Goal: Task Accomplishment & Management: Use online tool/utility

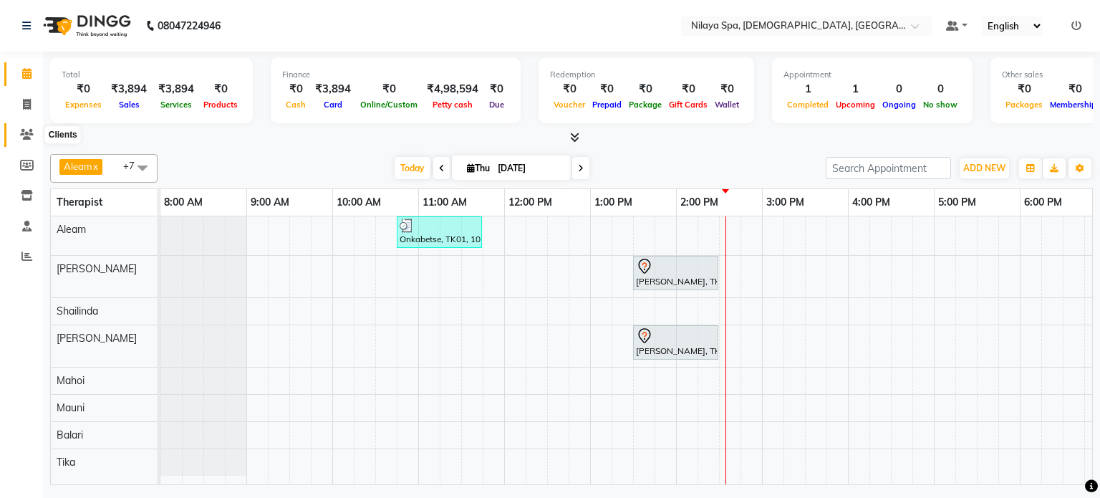
click at [26, 135] on icon at bounding box center [27, 134] width 14 height 11
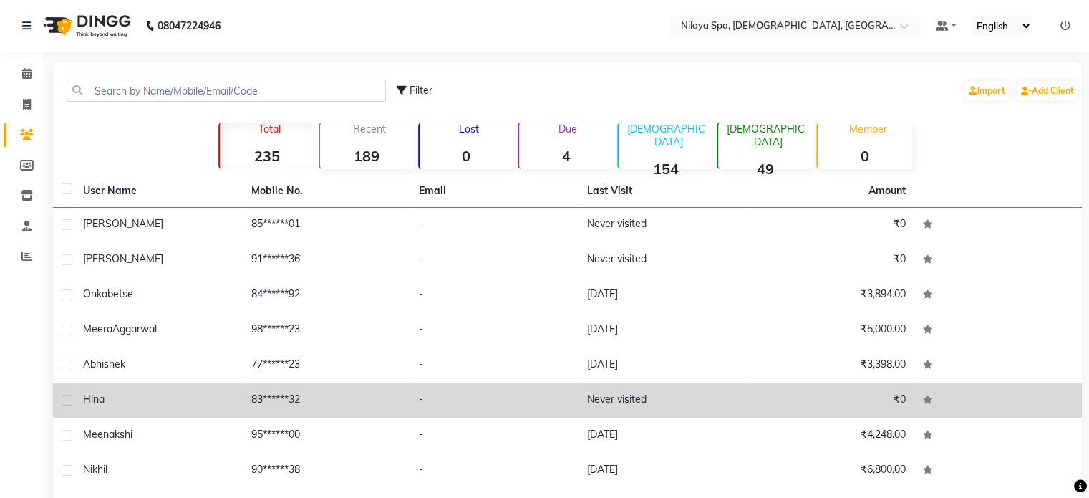
click at [109, 400] on div "Hina" at bounding box center [158, 399] width 151 height 15
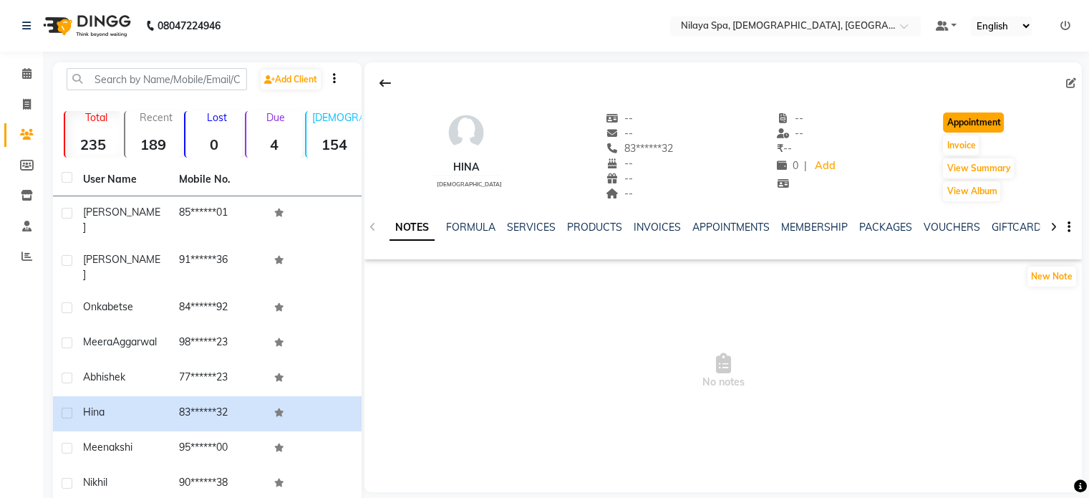
click at [963, 125] on button "Appointment" at bounding box center [973, 122] width 61 height 20
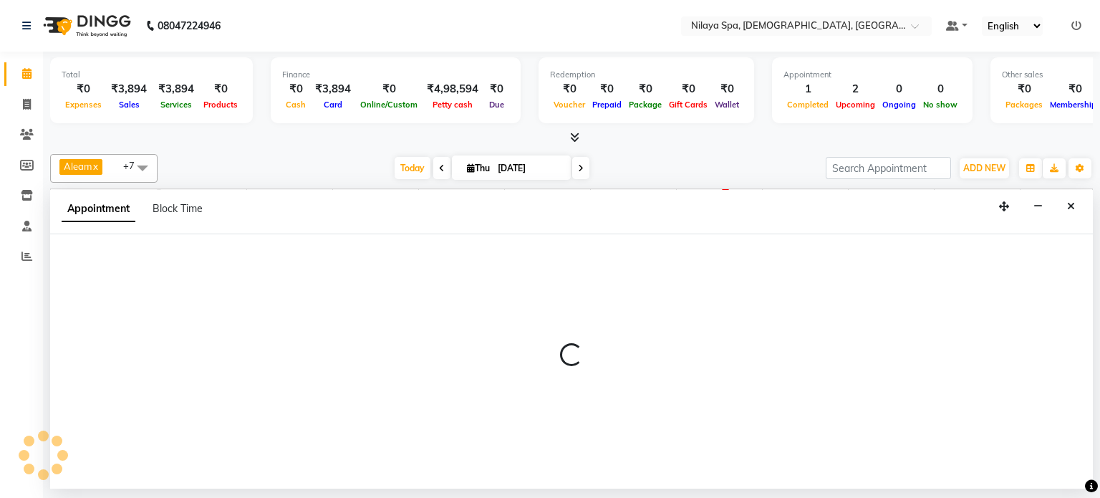
select select "540"
select select "tentative"
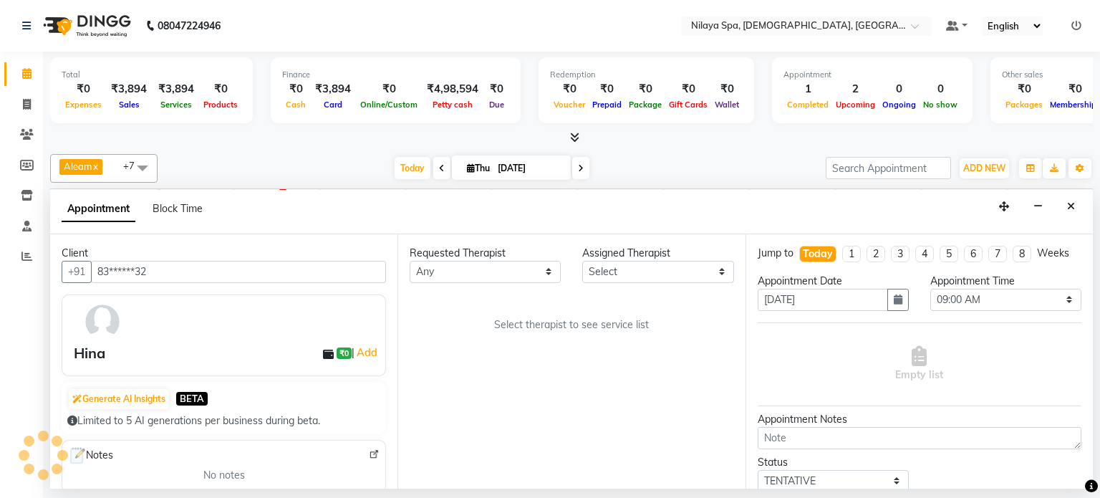
scroll to position [0, 442]
click at [513, 270] on select "Any [PERSON_NAME] Mahoi Mauni [PERSON_NAME] Punjima Shailinda Tika" at bounding box center [484, 272] width 151 height 22
select select "87835"
click at [409, 261] on select "Any [PERSON_NAME] Mahoi Mauni [PERSON_NAME] Punjima Shailinda Tika" at bounding box center [484, 272] width 151 height 22
select select "87835"
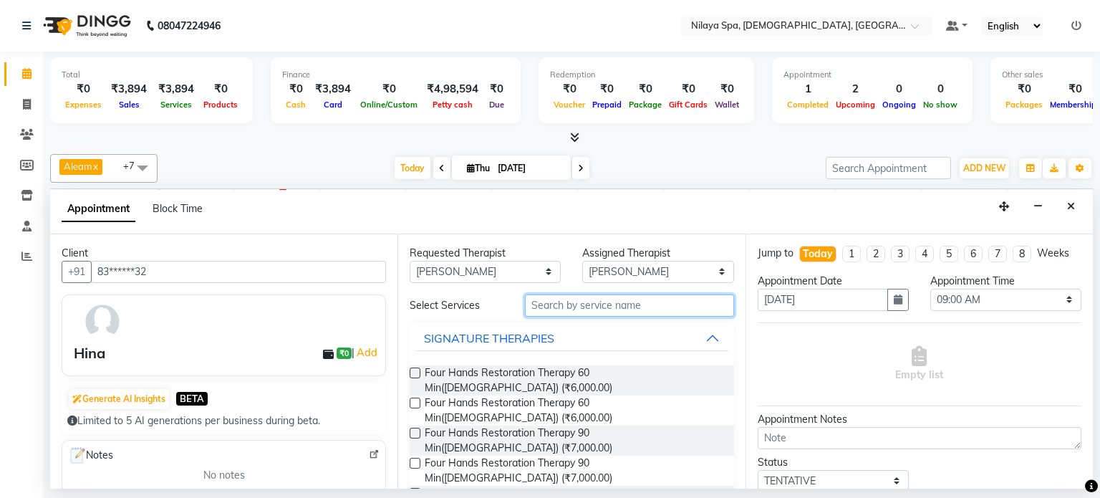
click at [573, 308] on input "text" at bounding box center [629, 305] width 209 height 22
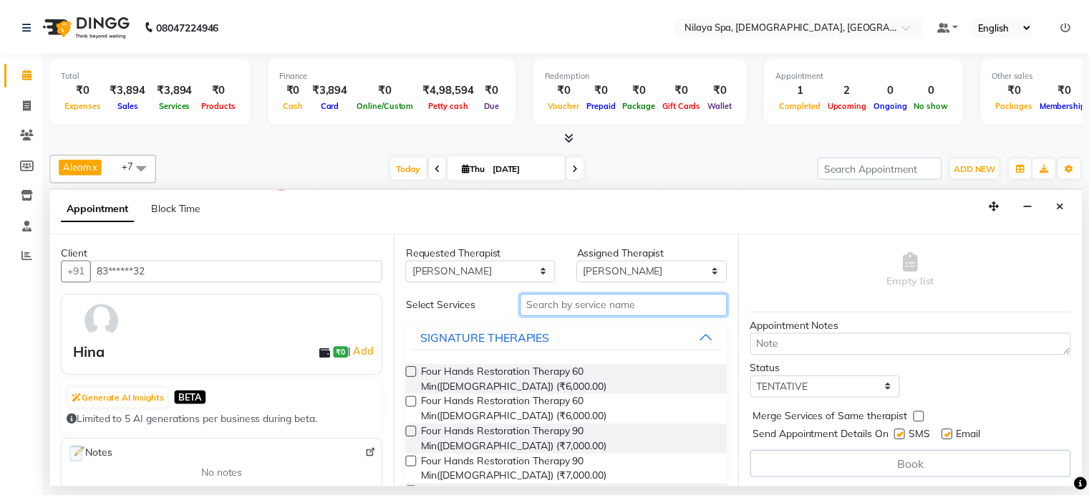
scroll to position [0, 0]
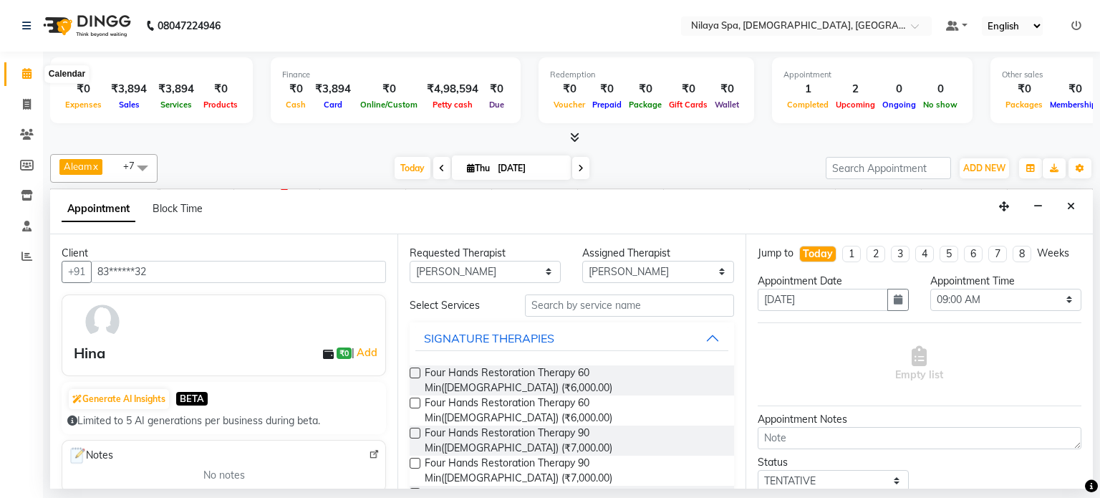
click at [26, 74] on icon at bounding box center [26, 73] width 9 height 11
click at [23, 105] on icon at bounding box center [27, 104] width 8 height 11
select select "service"
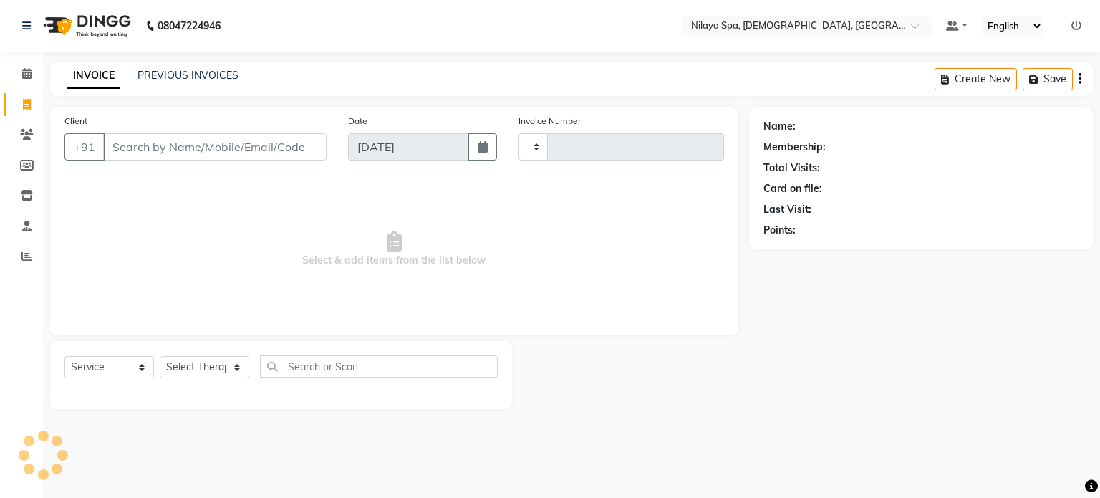
type input "0216"
select select "8694"
click at [29, 76] on icon at bounding box center [26, 73] width 9 height 11
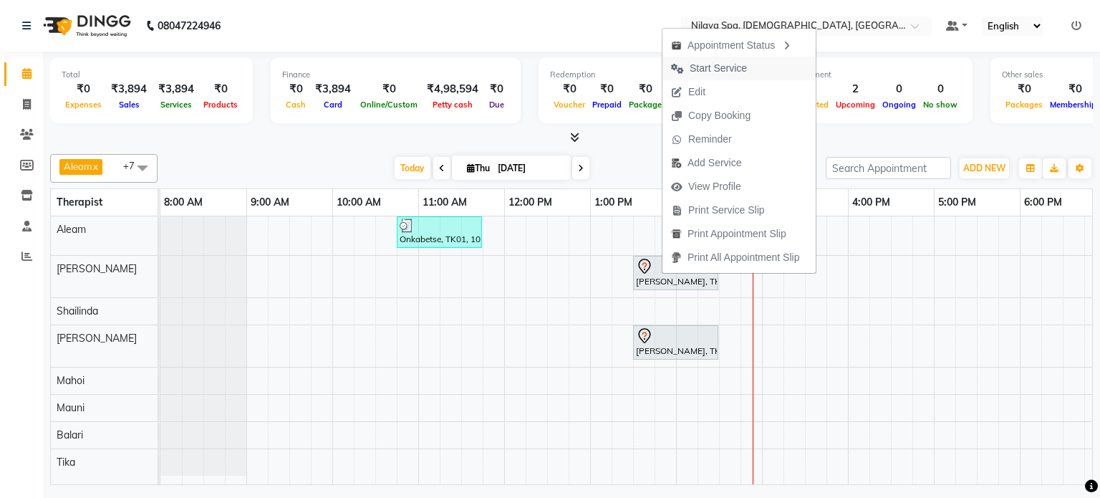
click at [715, 68] on span "Start Service" at bounding box center [717, 68] width 57 height 15
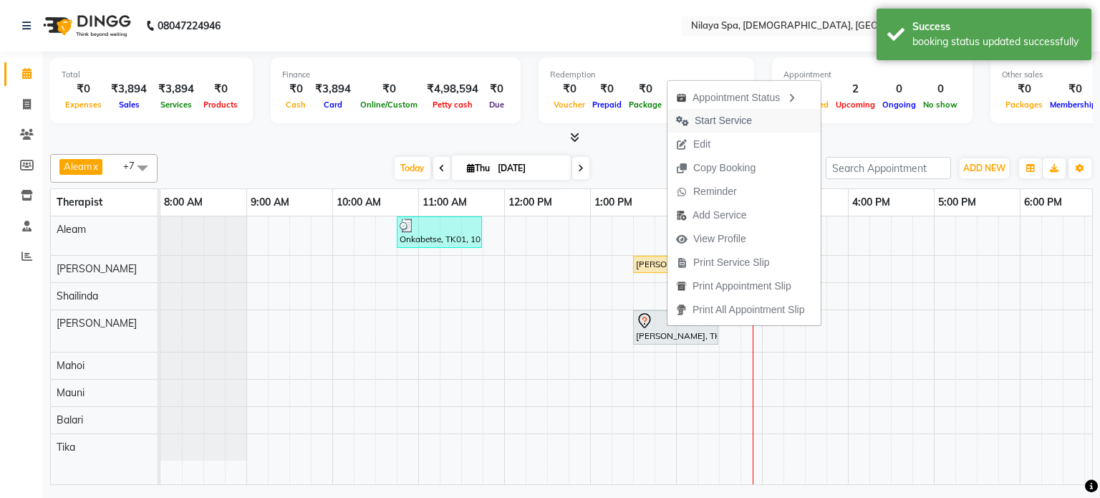
click at [714, 120] on span "Start Service" at bounding box center [722, 120] width 57 height 15
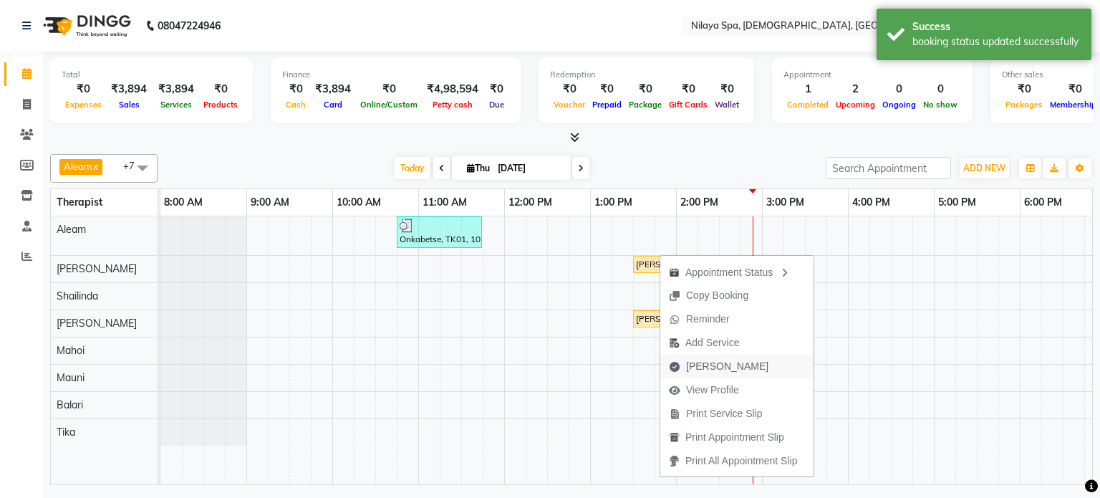
click at [709, 364] on span "[PERSON_NAME]" at bounding box center [727, 366] width 82 height 15
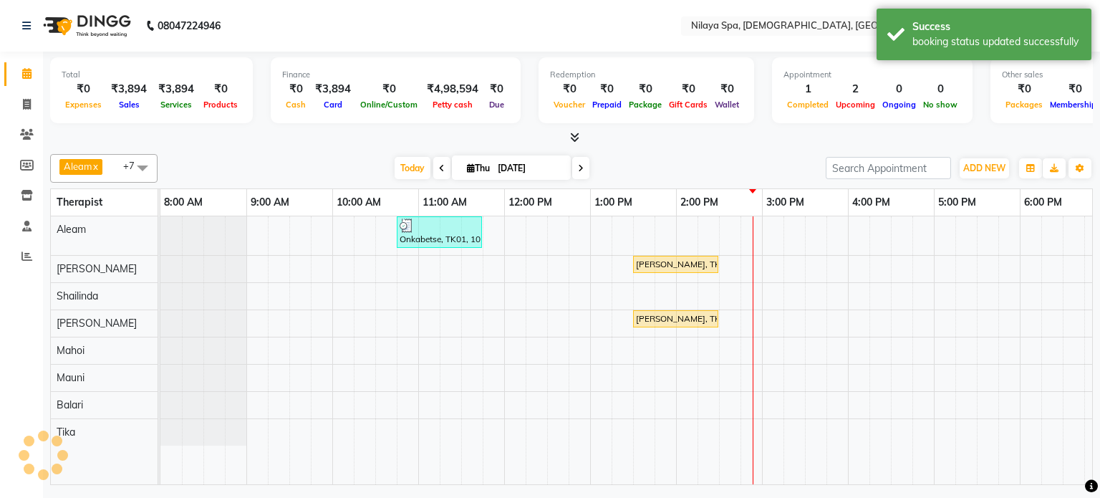
select select "service"
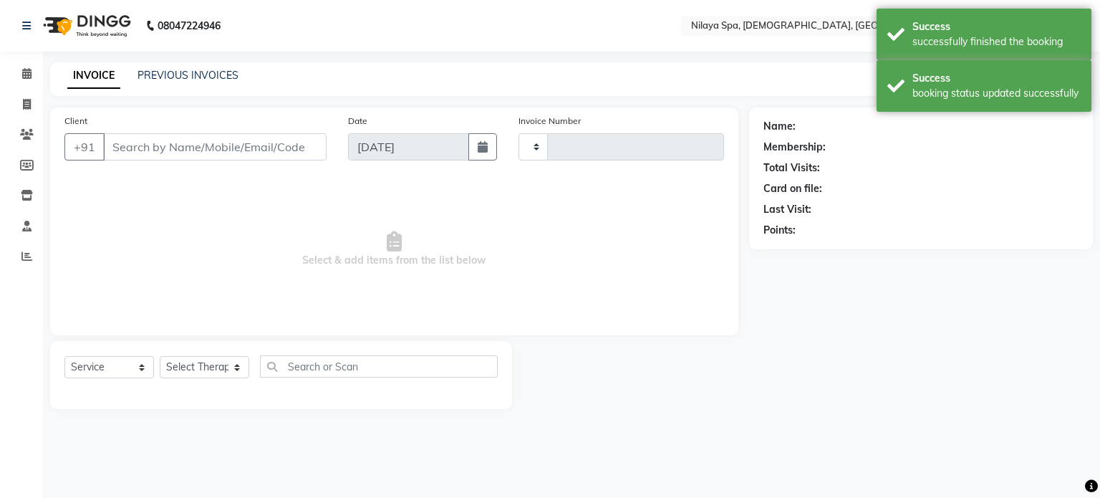
type input "0216"
select select "8694"
type input "85******01"
select select "87835"
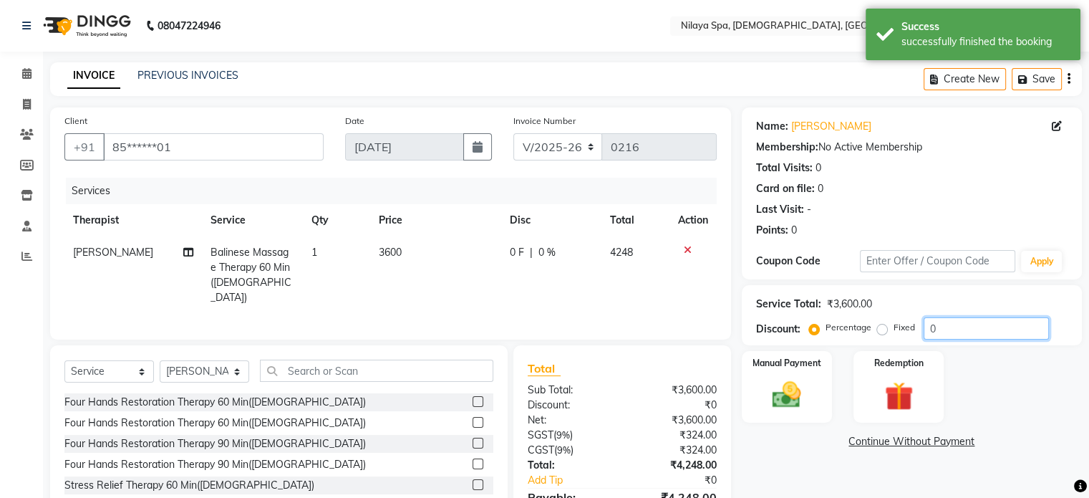
click at [936, 317] on input "0" at bounding box center [985, 328] width 125 height 22
type input "15.26"
click at [612, 280] on td "3599.76" at bounding box center [634, 274] width 69 height 77
select select "87835"
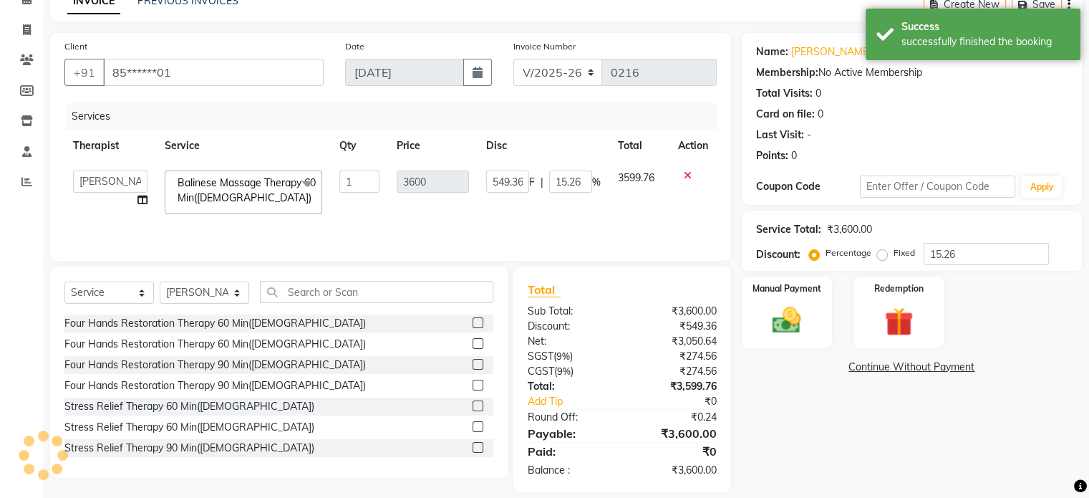
scroll to position [104, 0]
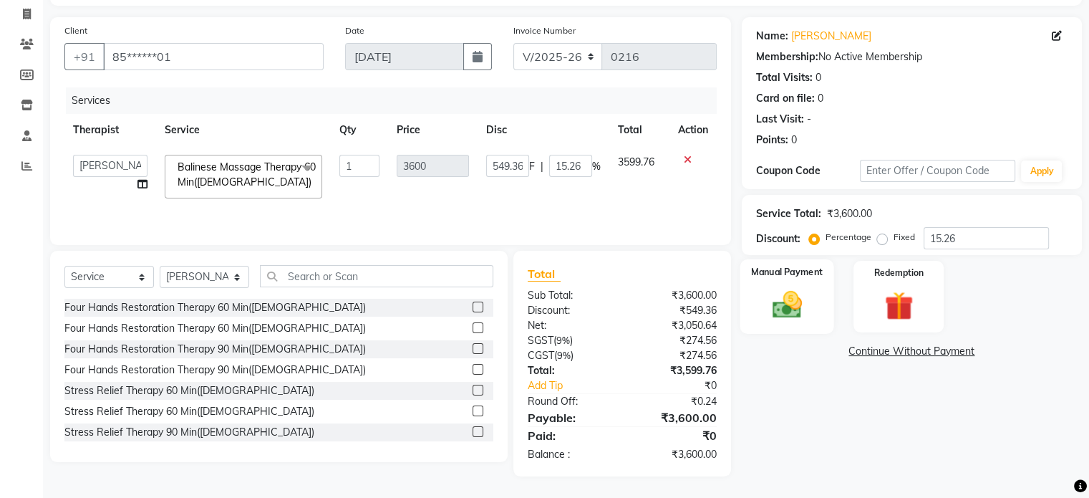
click at [780, 288] on img at bounding box center [786, 305] width 48 height 34
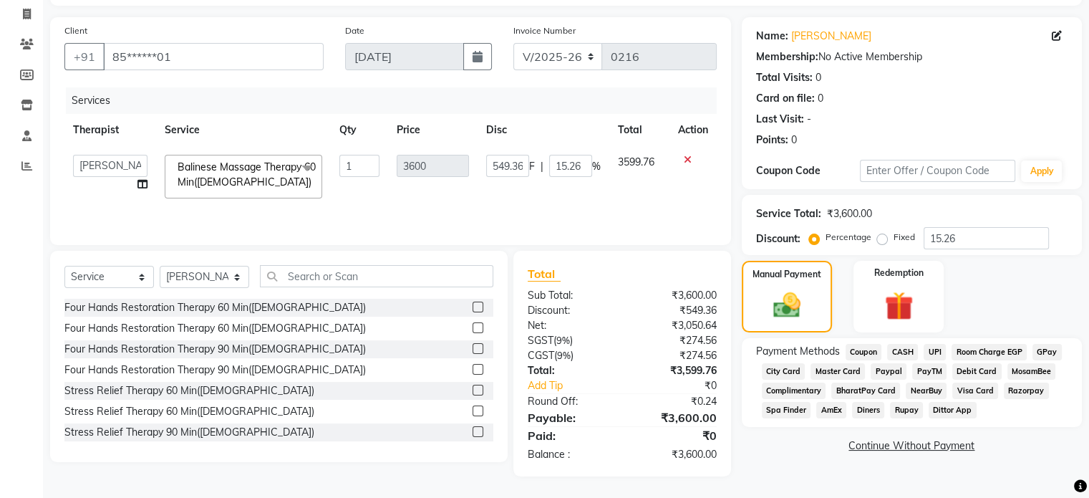
click at [936, 344] on span "UPI" at bounding box center [934, 352] width 22 height 16
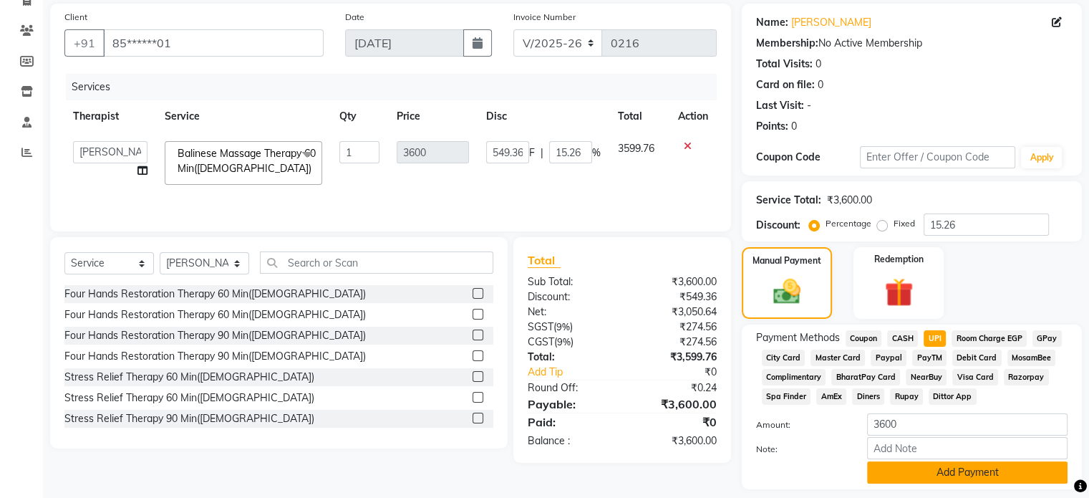
click at [968, 475] on button "Add Payment" at bounding box center [967, 472] width 200 height 22
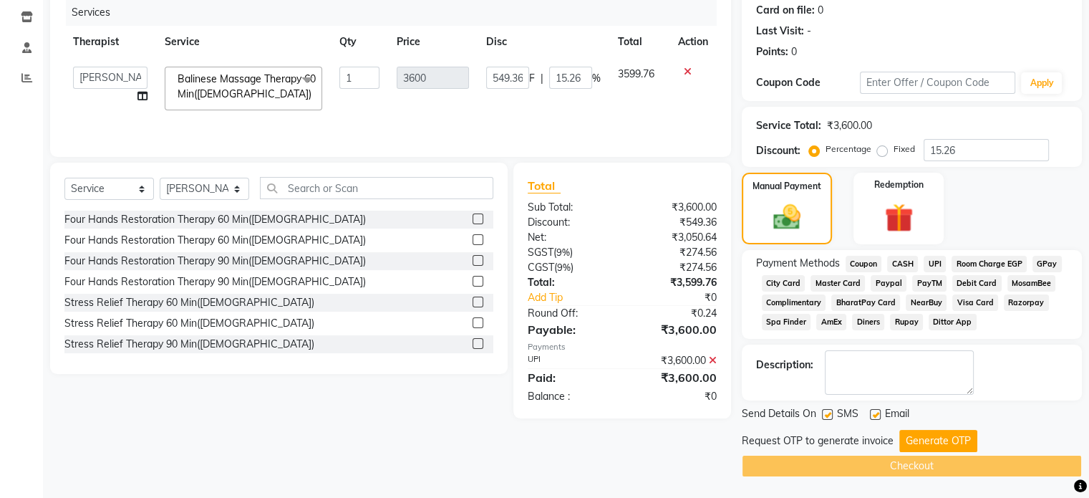
scroll to position [180, 0]
click at [944, 441] on button "Generate OTP" at bounding box center [938, 440] width 78 height 22
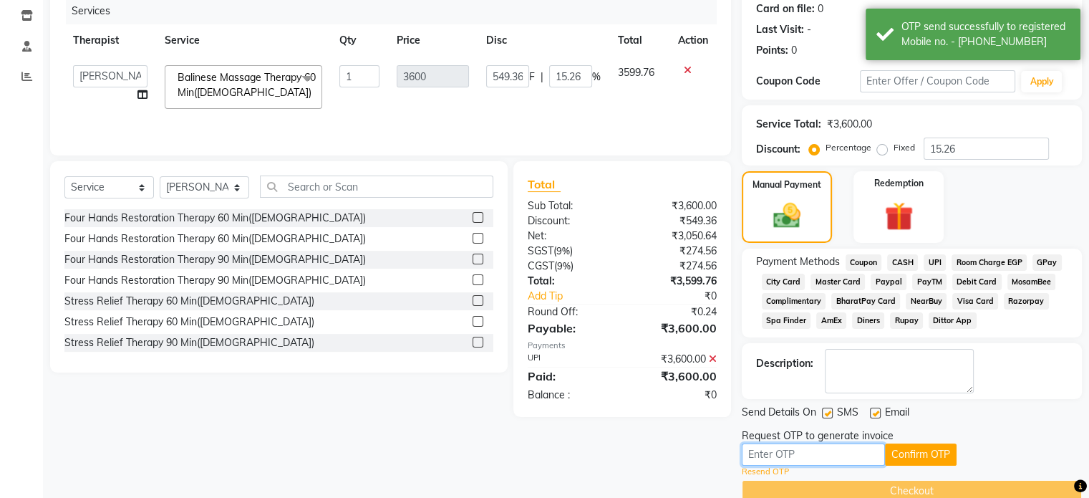
click at [819, 454] on input "text" at bounding box center [813, 454] width 143 height 22
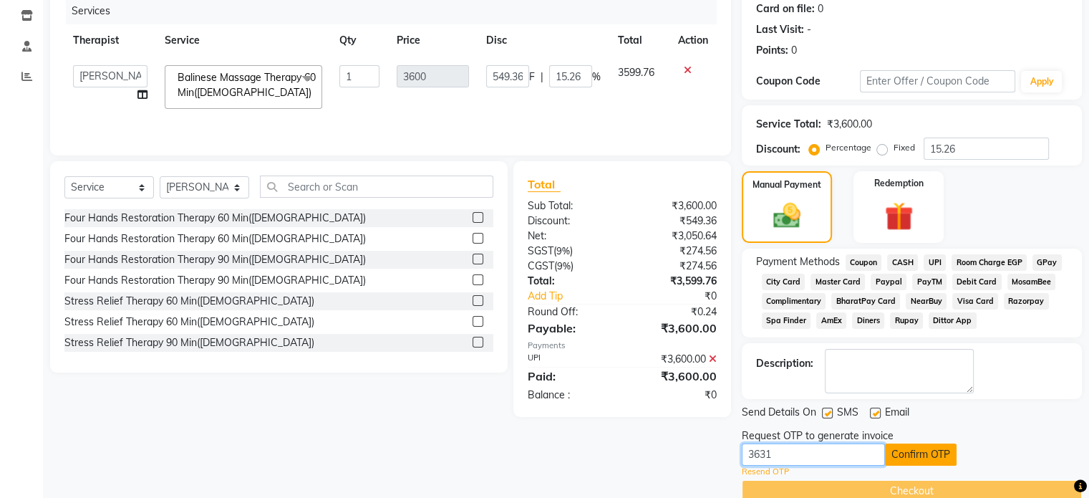
type input "3631"
click at [908, 455] on button "Confirm OTP" at bounding box center [921, 454] width 72 height 22
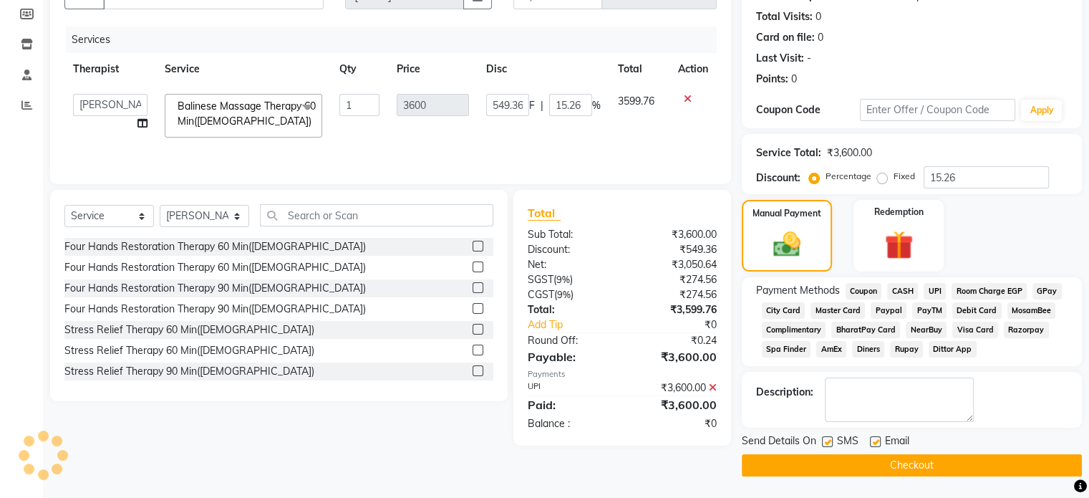
scroll to position [152, 0]
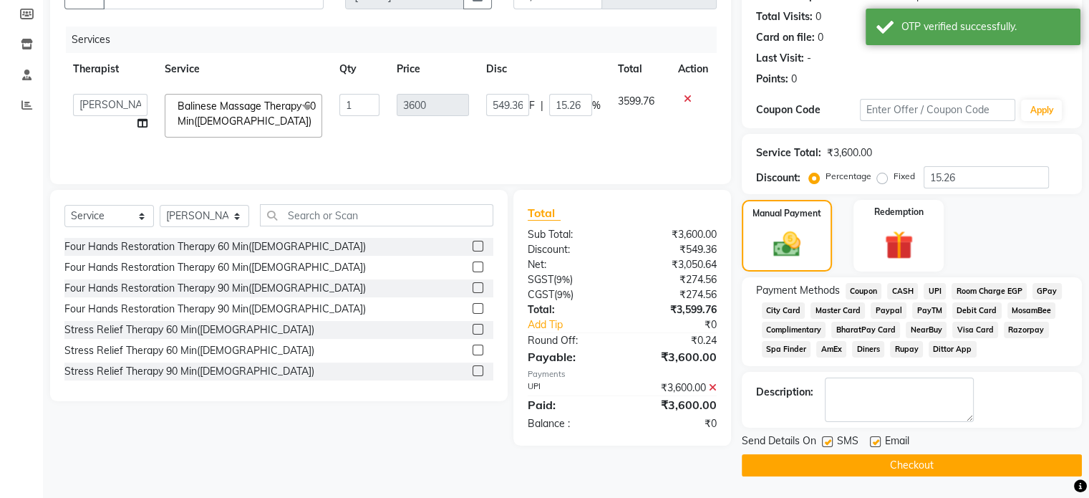
click at [891, 463] on button "Checkout" at bounding box center [912, 465] width 340 height 22
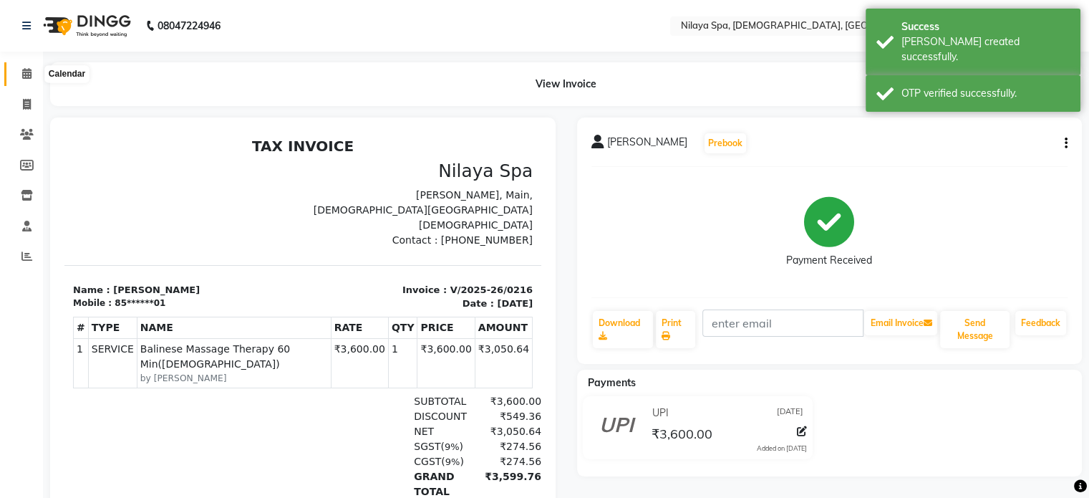
drag, startPoint x: 26, startPoint y: 72, endPoint x: 47, endPoint y: 82, distance: 24.0
click at [26, 72] on icon at bounding box center [26, 73] width 9 height 11
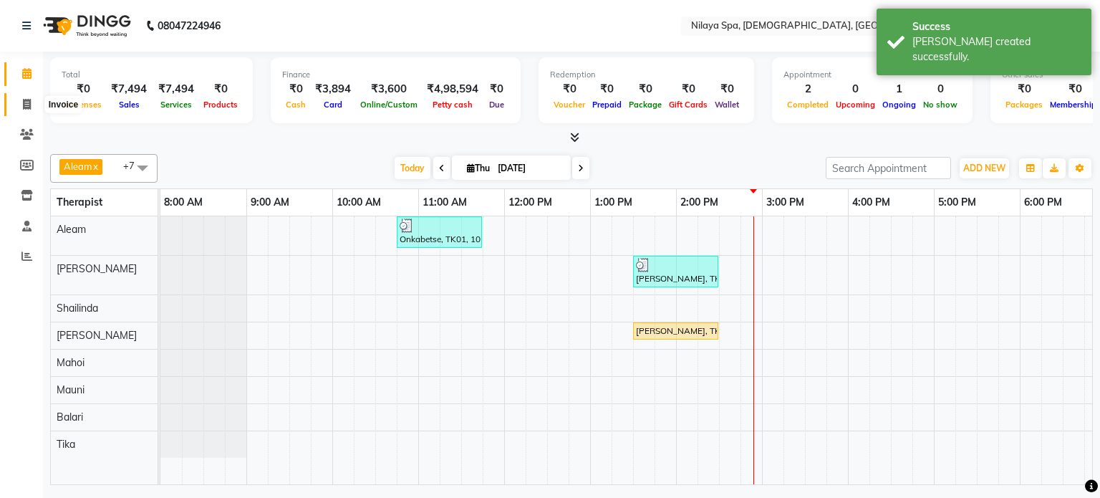
click at [27, 102] on icon at bounding box center [27, 104] width 8 height 11
select select "8694"
select select "service"
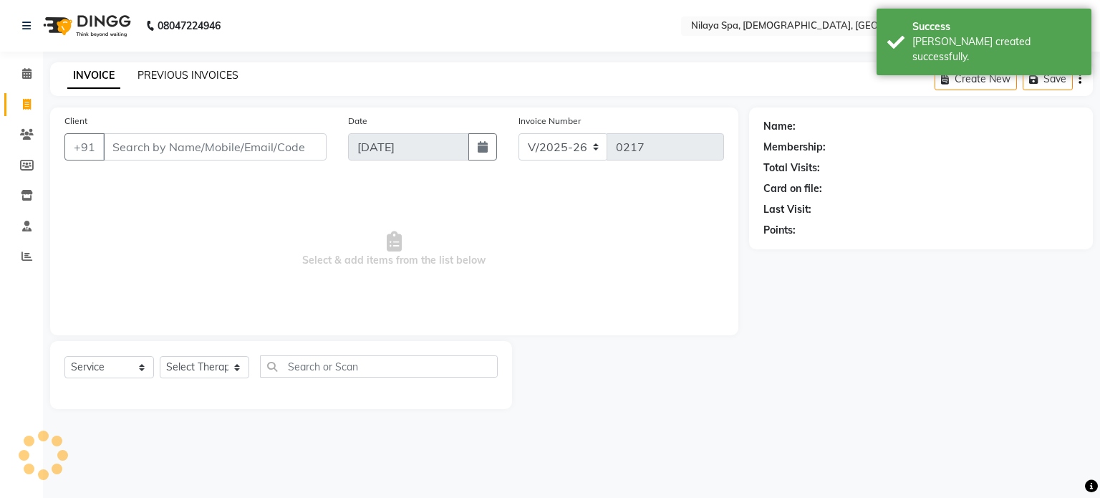
click at [189, 76] on link "PREVIOUS INVOICES" at bounding box center [187, 75] width 101 height 13
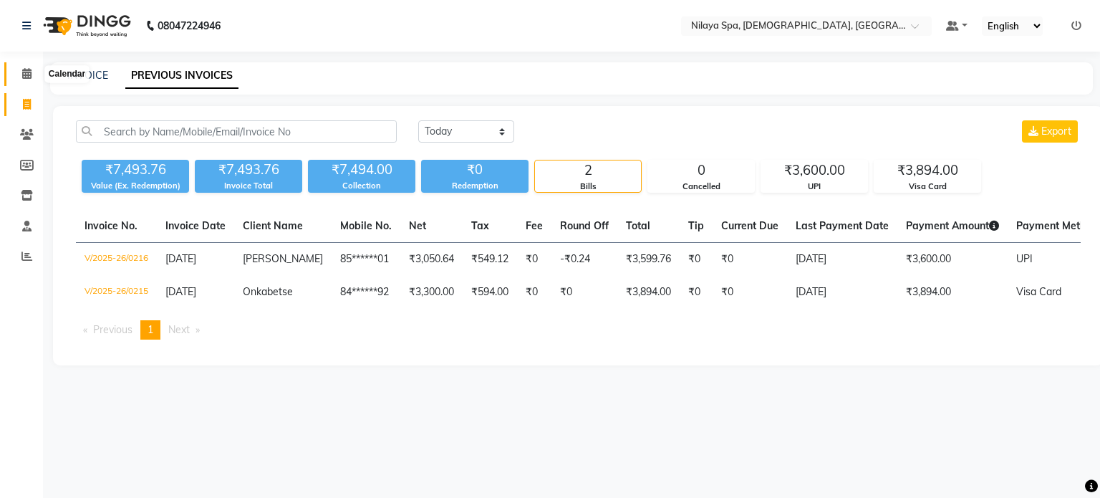
click at [26, 70] on icon at bounding box center [26, 73] width 9 height 11
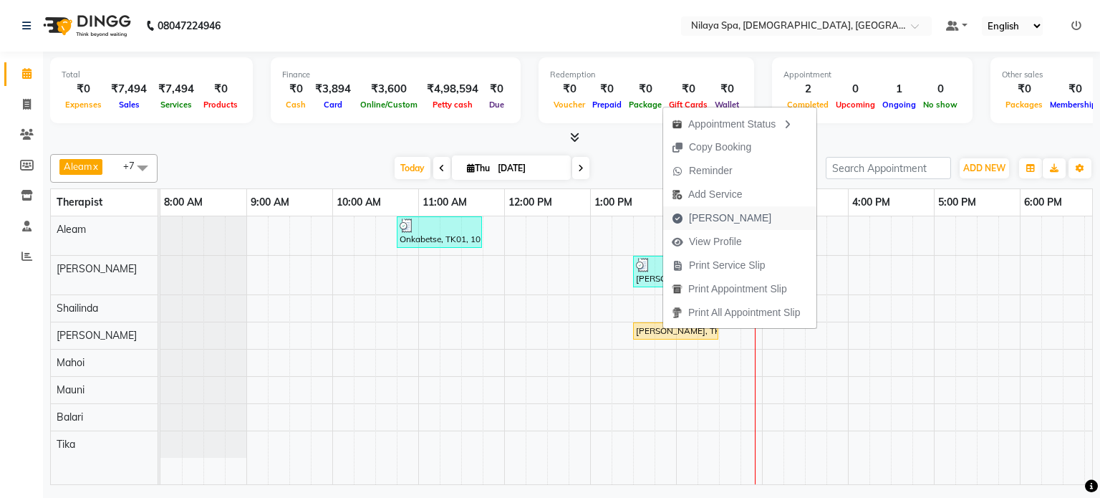
click at [710, 213] on span "[PERSON_NAME]" at bounding box center [730, 217] width 82 height 15
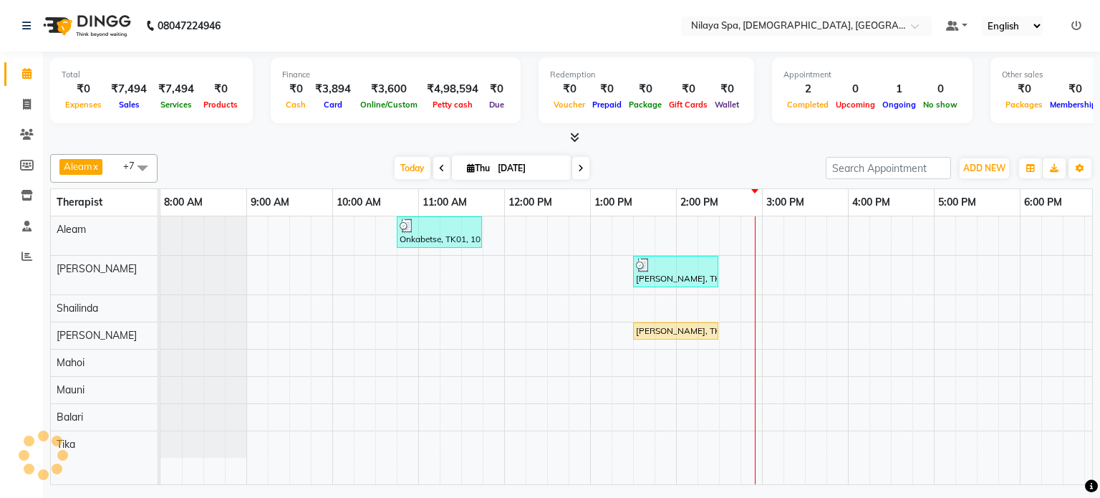
select select "8694"
select select "service"
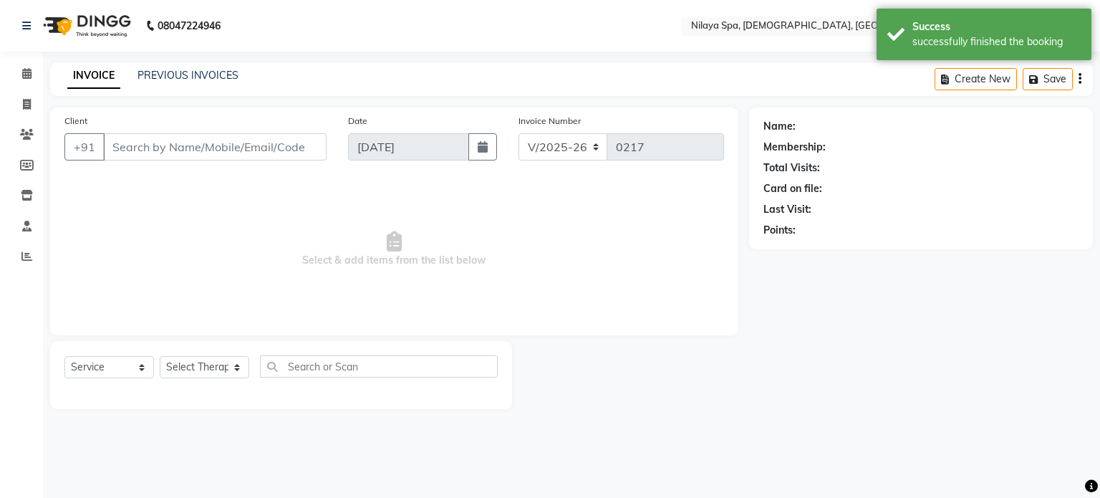
type input "91******36"
select select "87837"
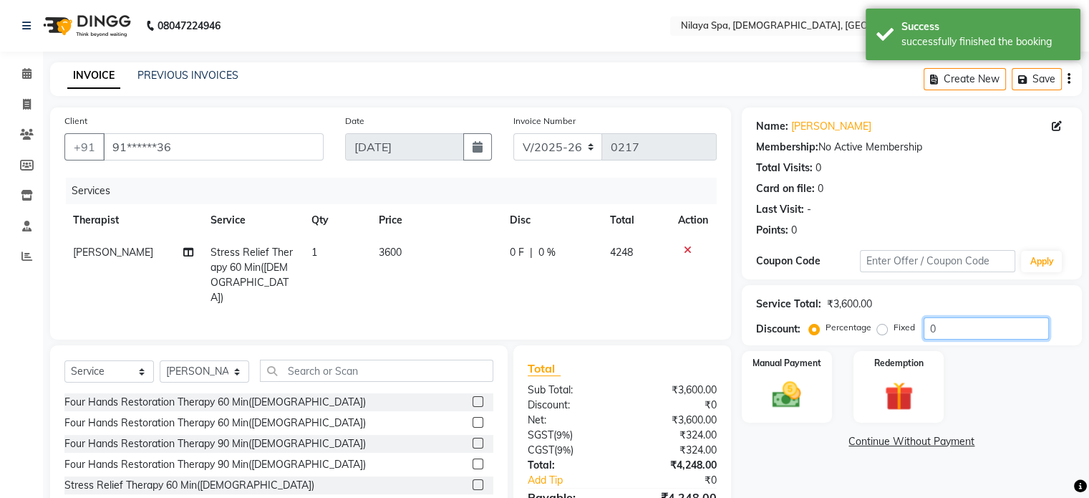
click at [956, 329] on input "0" at bounding box center [985, 328] width 125 height 22
type input "15.26"
click at [637, 290] on td "3599.76" at bounding box center [634, 274] width 69 height 77
select select "87837"
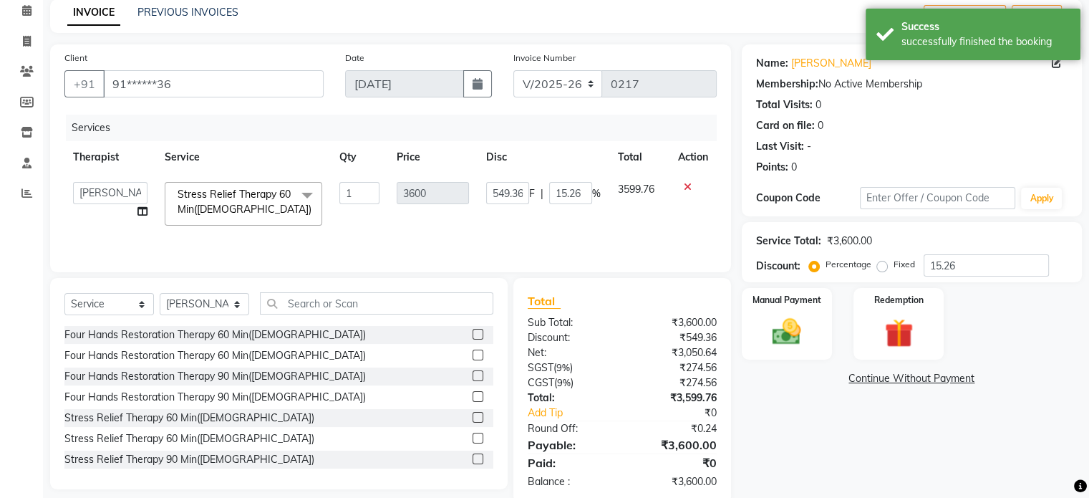
scroll to position [90, 0]
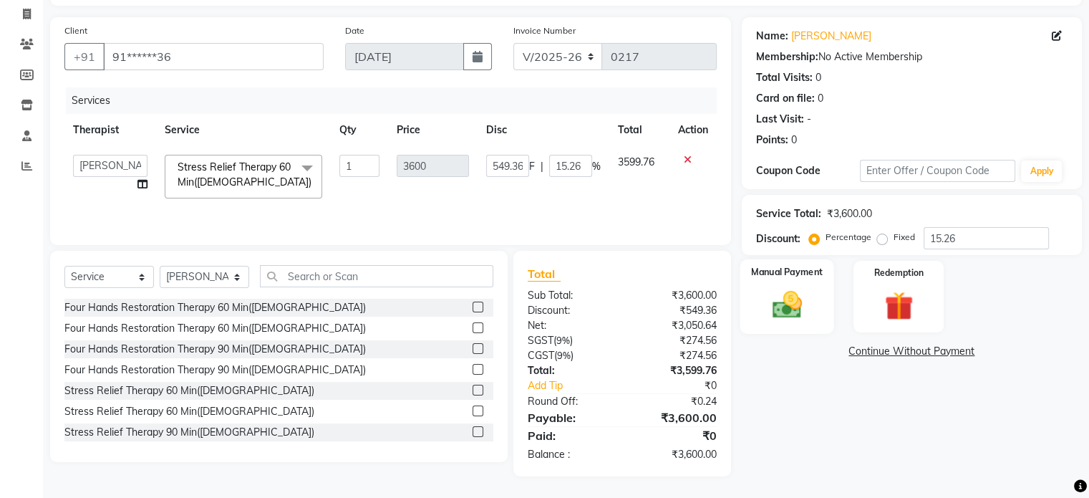
click at [785, 306] on img at bounding box center [786, 305] width 48 height 34
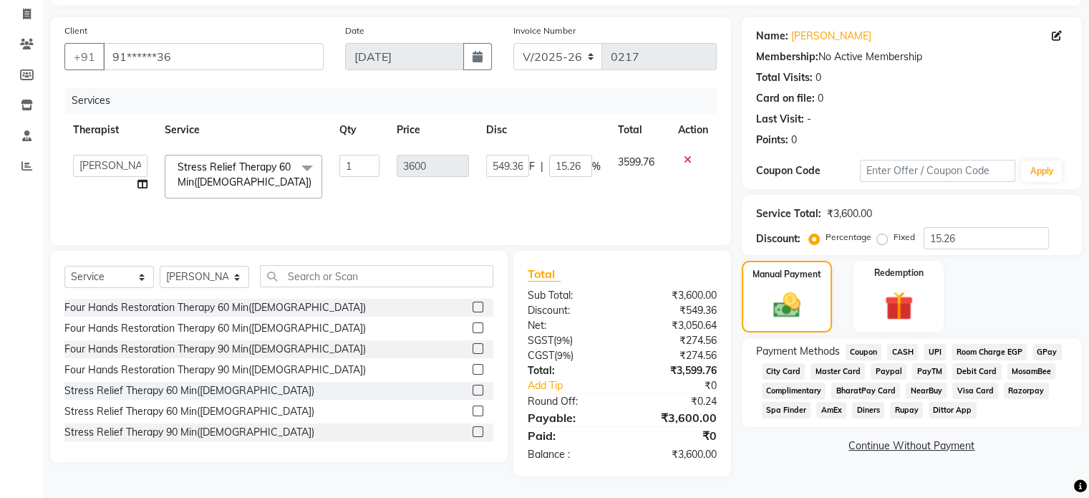
click at [933, 351] on span "UPI" at bounding box center [934, 352] width 22 height 16
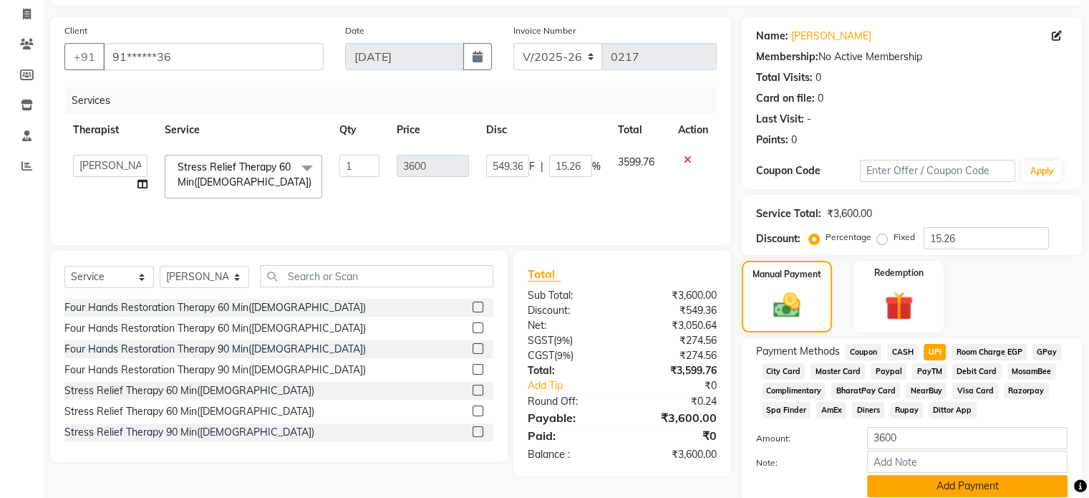
click at [942, 488] on button "Add Payment" at bounding box center [967, 486] width 200 height 22
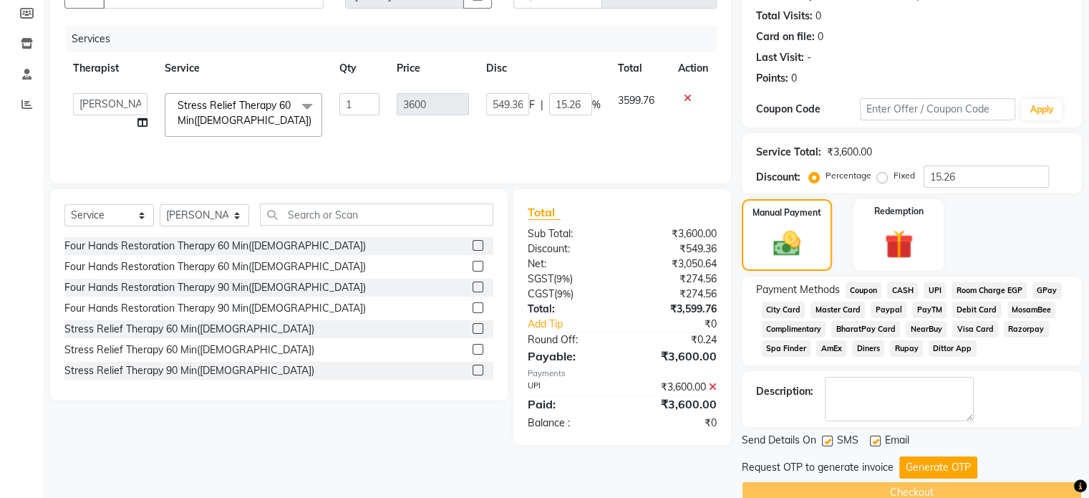
scroll to position [180, 0]
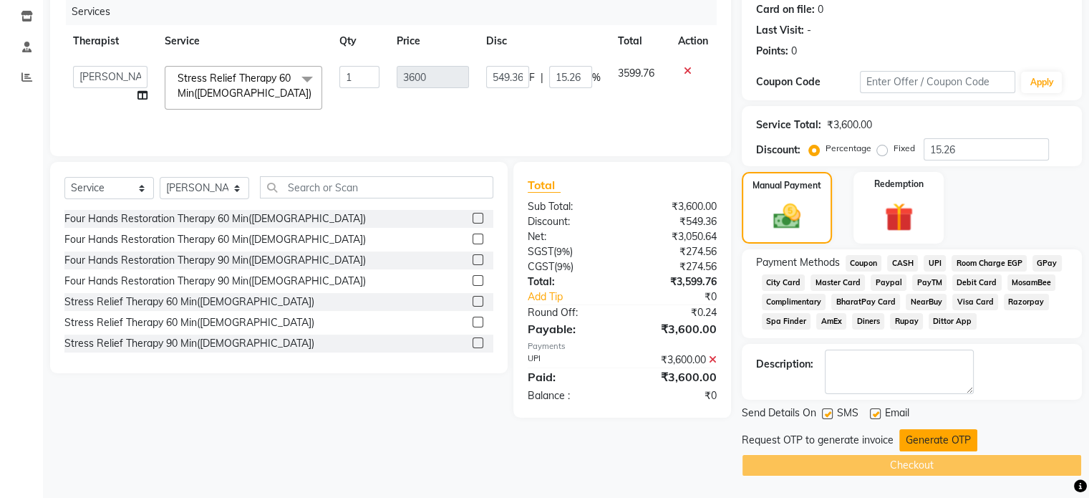
click at [939, 439] on button "Generate OTP" at bounding box center [938, 440] width 78 height 22
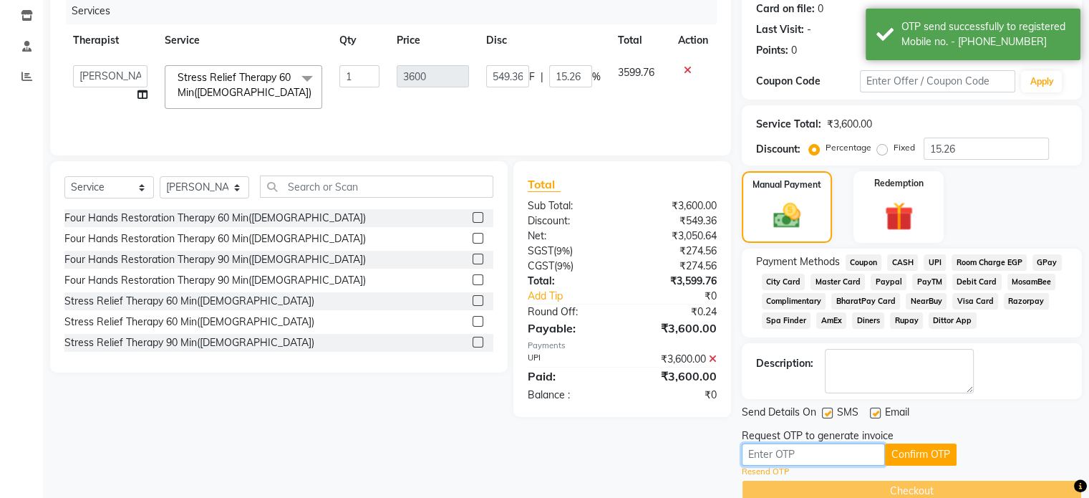
click at [837, 449] on input "text" at bounding box center [813, 454] width 143 height 22
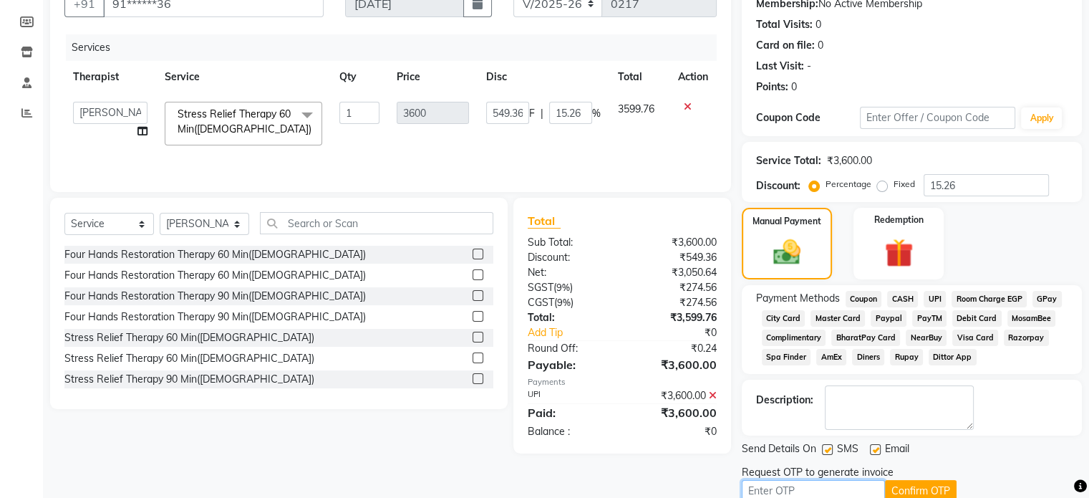
scroll to position [207, 0]
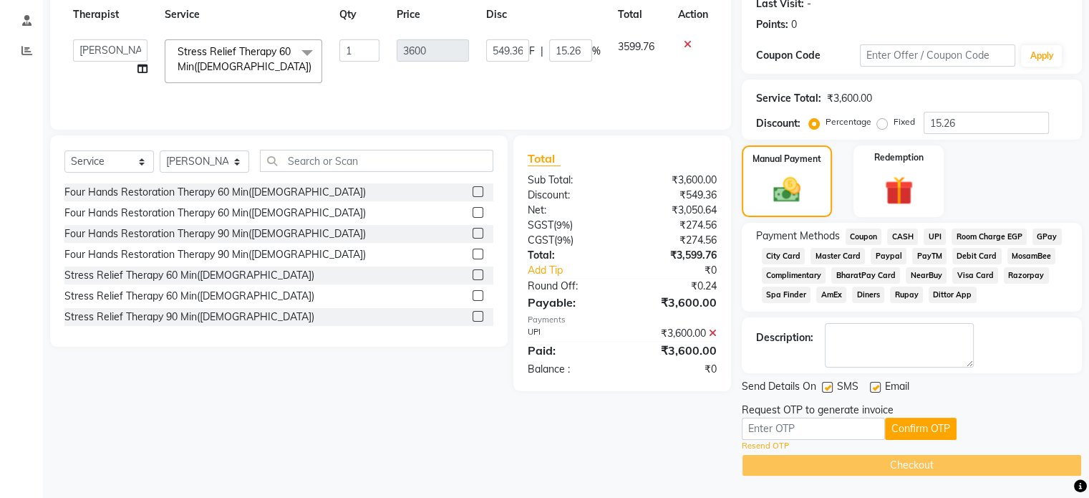
click at [770, 444] on link "Resend OTP" at bounding box center [765, 446] width 47 height 12
click at [785, 433] on input "text" at bounding box center [813, 428] width 143 height 22
type input "2712"
click at [917, 430] on button "Confirm OTP" at bounding box center [921, 428] width 72 height 22
click at [780, 425] on input "2712" at bounding box center [813, 428] width 143 height 22
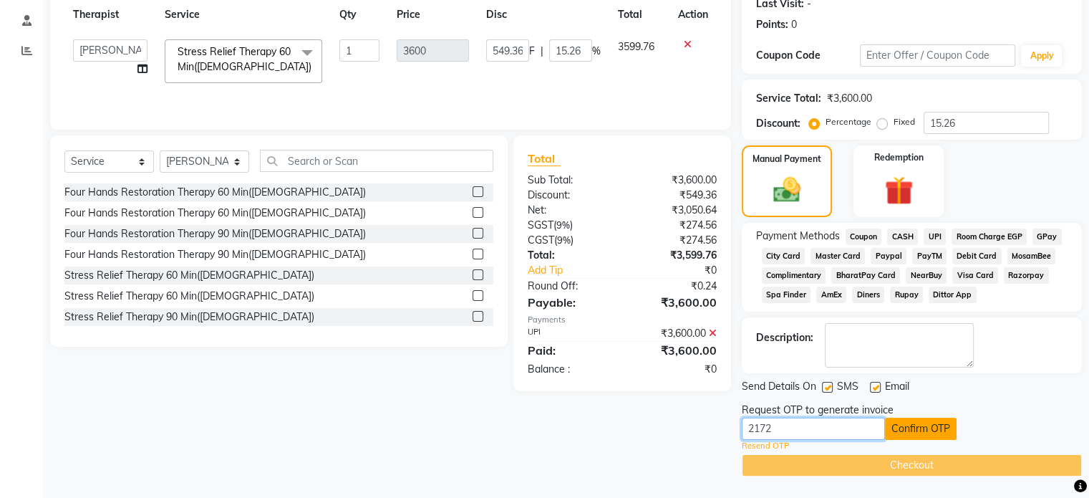
type input "2172"
click at [906, 426] on button "Confirm OTP" at bounding box center [921, 428] width 72 height 22
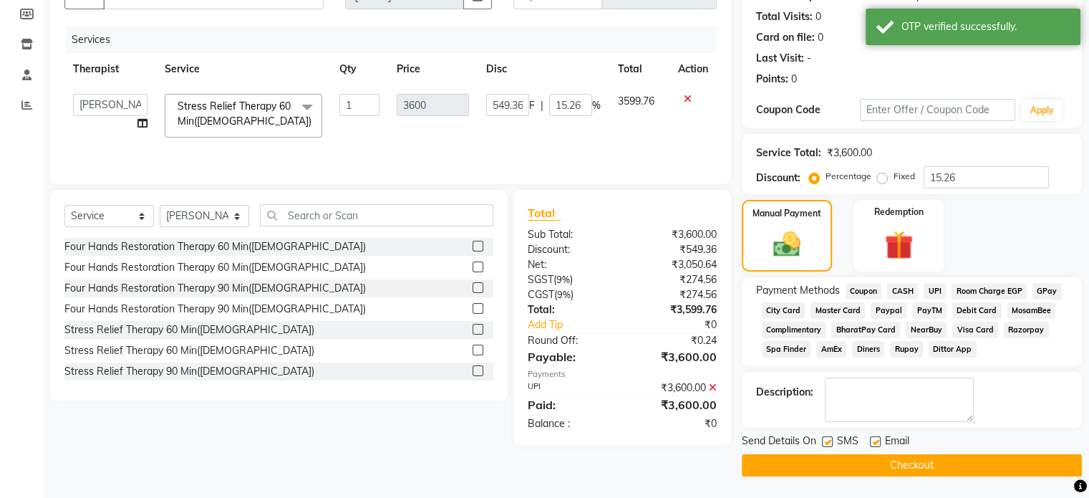
click at [902, 463] on button "Checkout" at bounding box center [912, 465] width 340 height 22
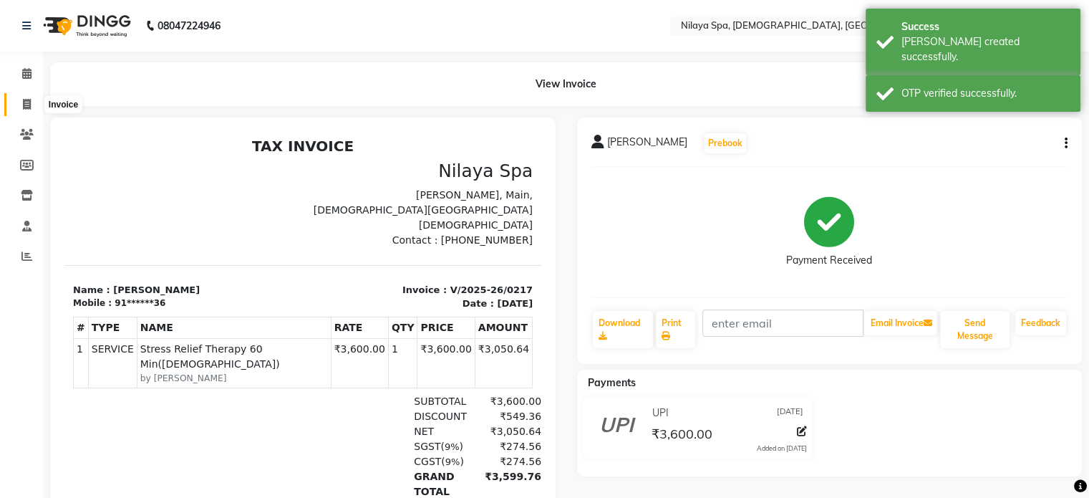
click at [23, 103] on icon at bounding box center [27, 104] width 8 height 11
select select "8694"
select select "service"
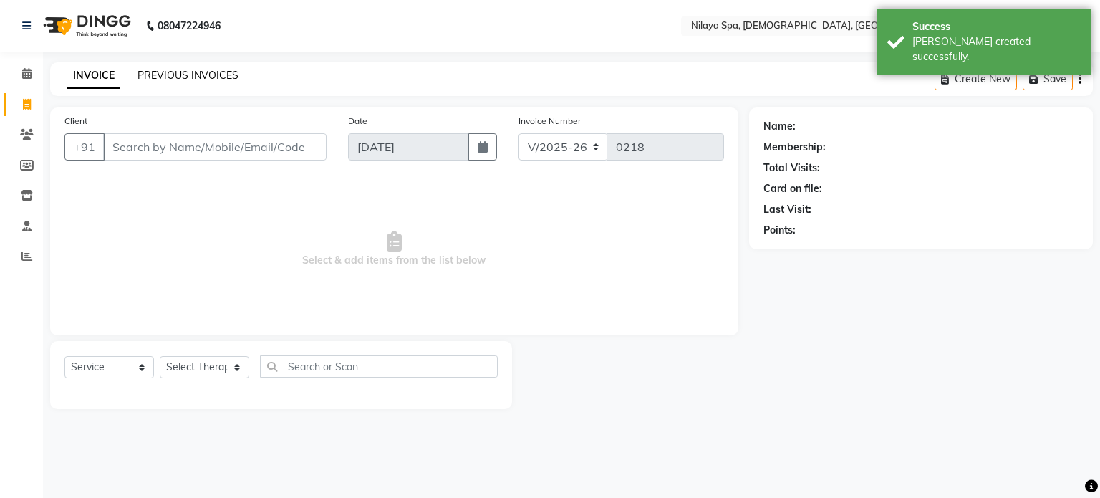
click at [180, 71] on link "PREVIOUS INVOICES" at bounding box center [187, 75] width 101 height 13
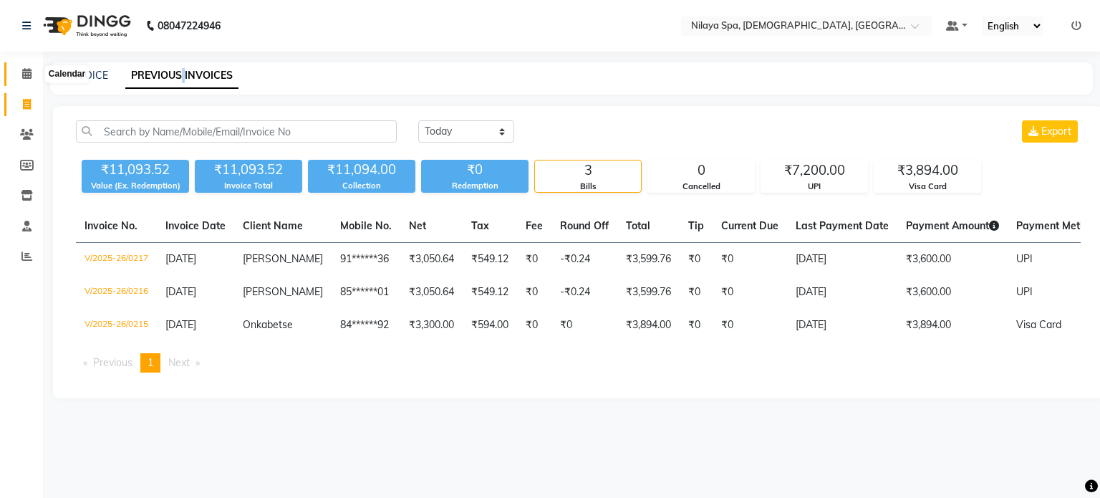
click at [22, 74] on icon at bounding box center [26, 73] width 9 height 11
